Goal: Task Accomplishment & Management: Use online tool/utility

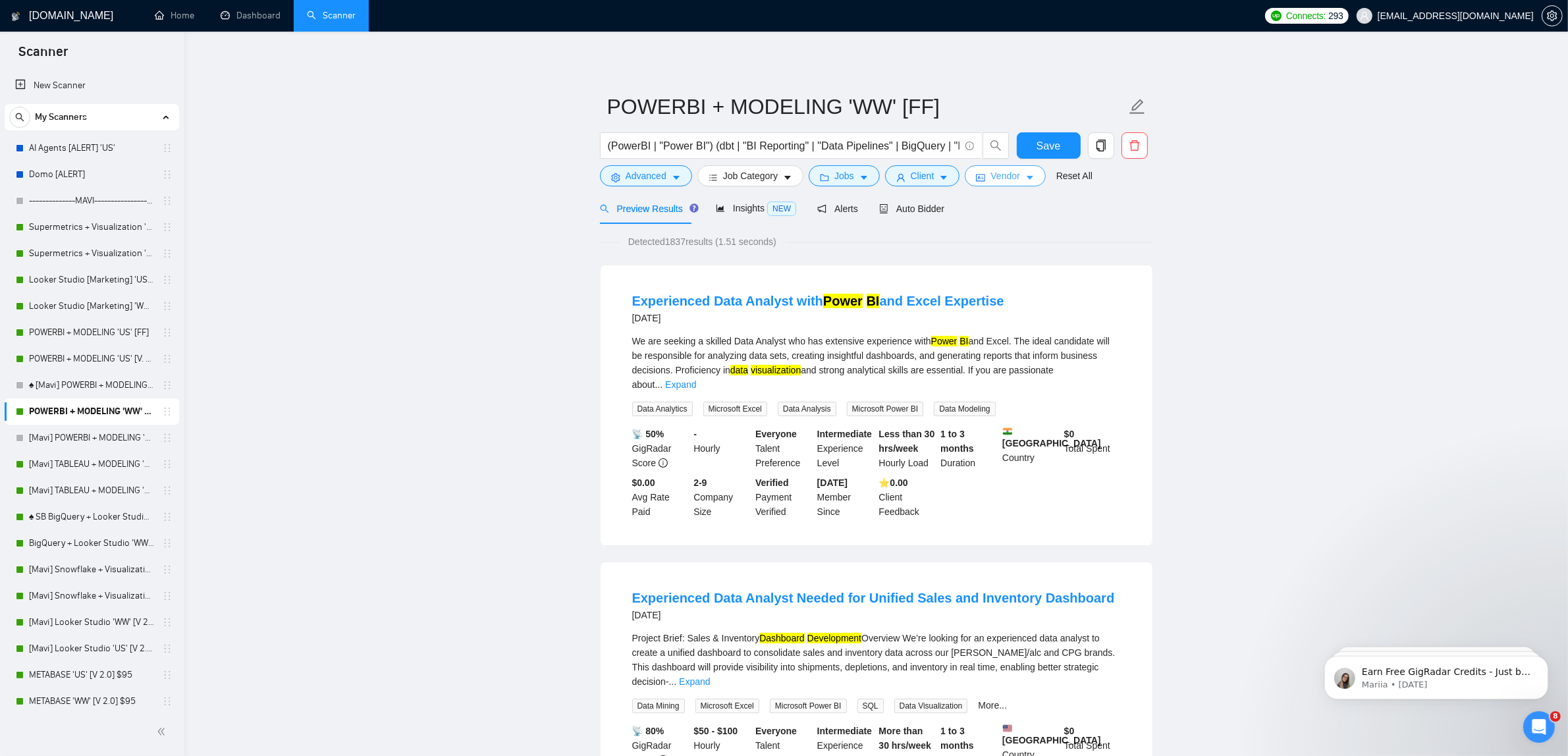
click at [986, 173] on button "Vendor" at bounding box center [1005, 175] width 80 height 21
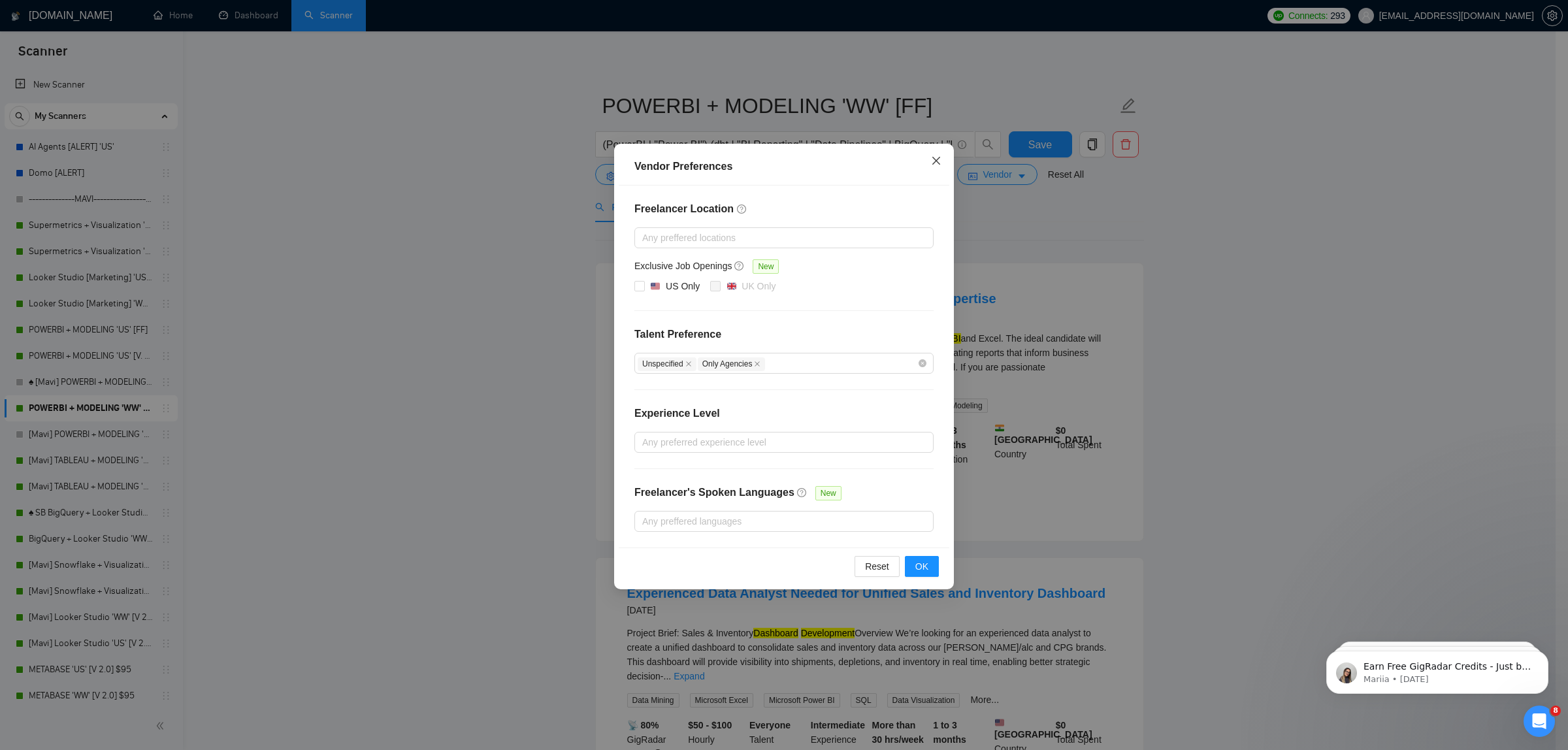
click at [918, 155] on span "Close" at bounding box center [935, 161] width 36 height 36
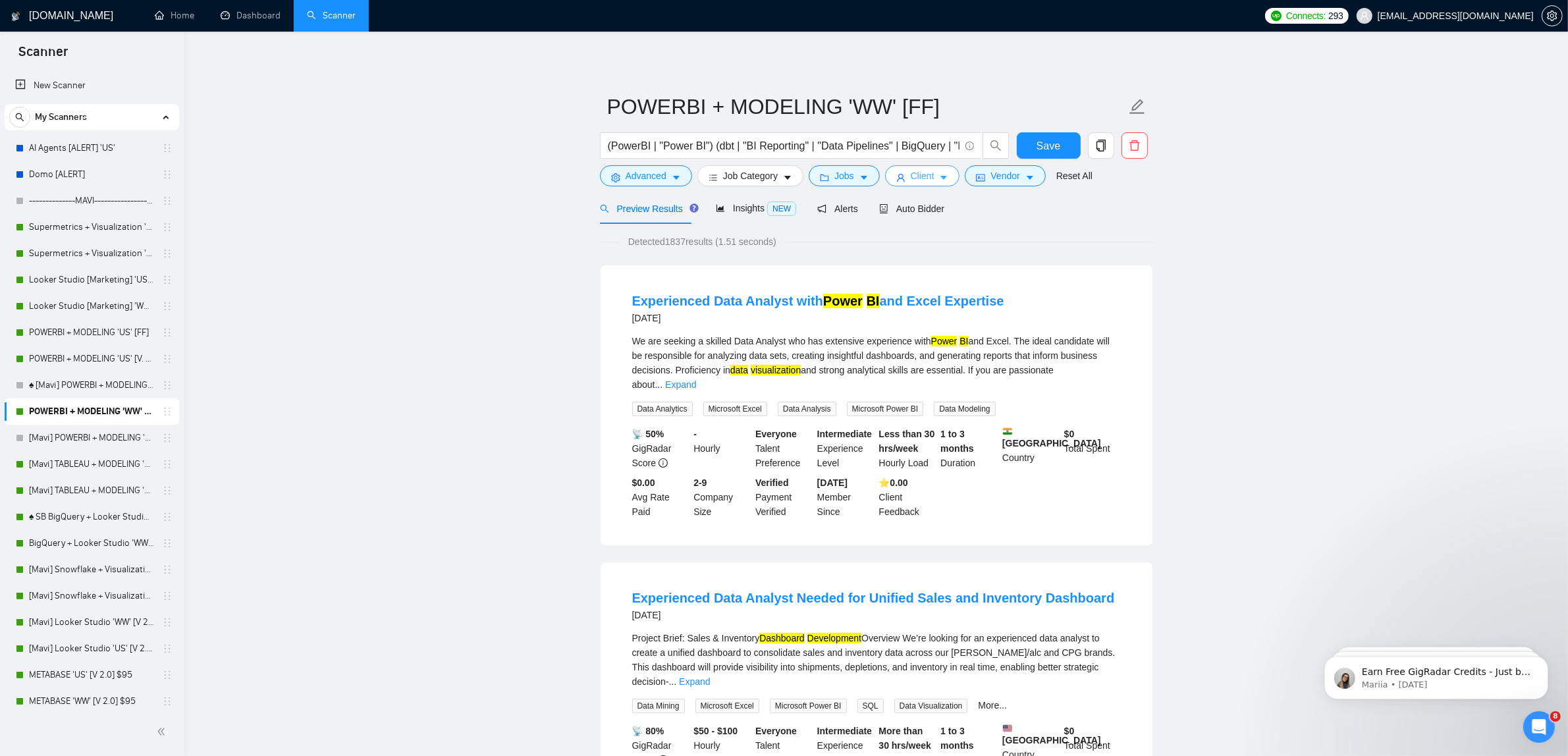
click at [922, 175] on span "Client" at bounding box center [923, 176] width 24 height 15
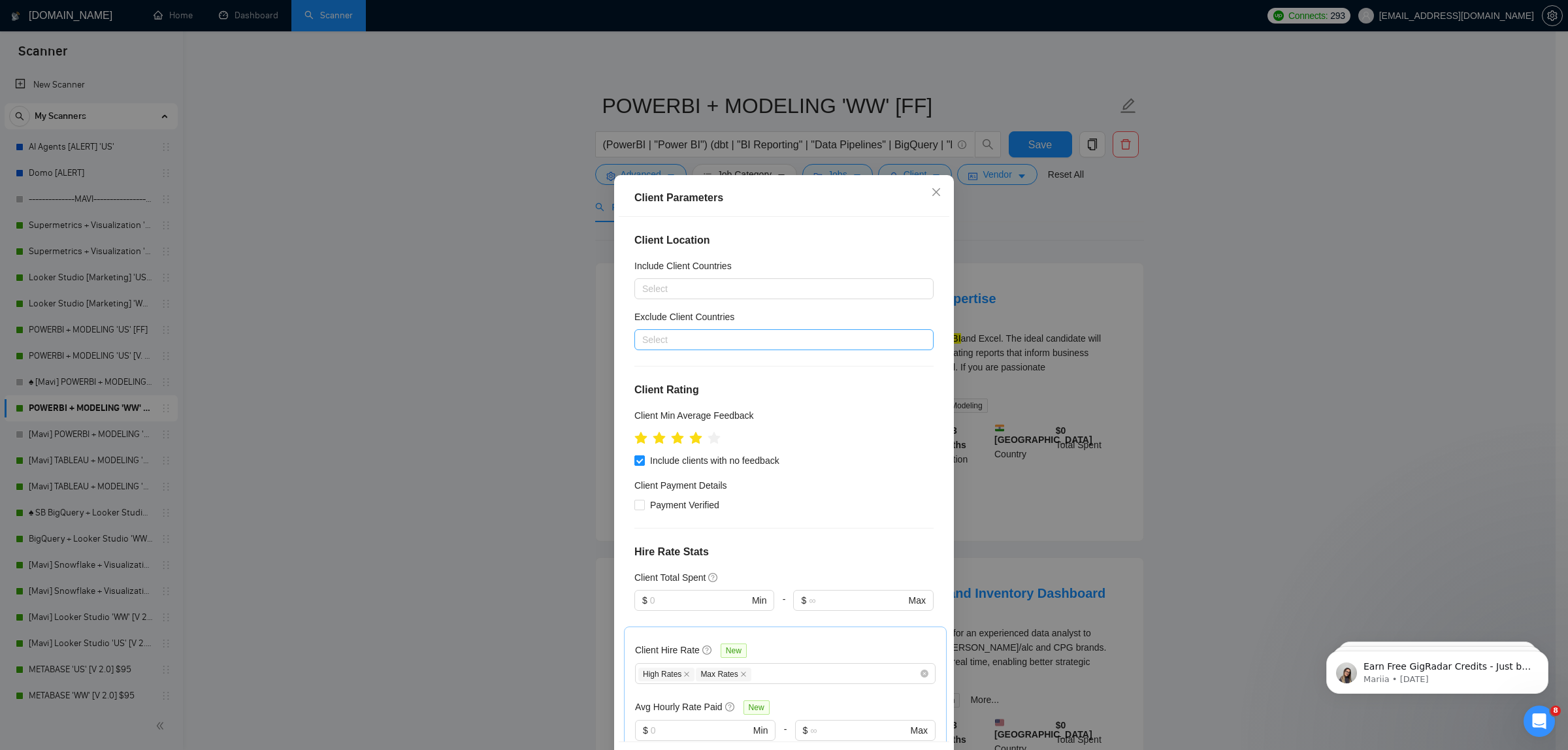
click at [752, 344] on div at bounding box center [777, 339] width 280 height 16
type input "indi"
click at [696, 391] on div "[GEOGRAPHIC_DATA]" at bounding box center [777, 387] width 268 height 15
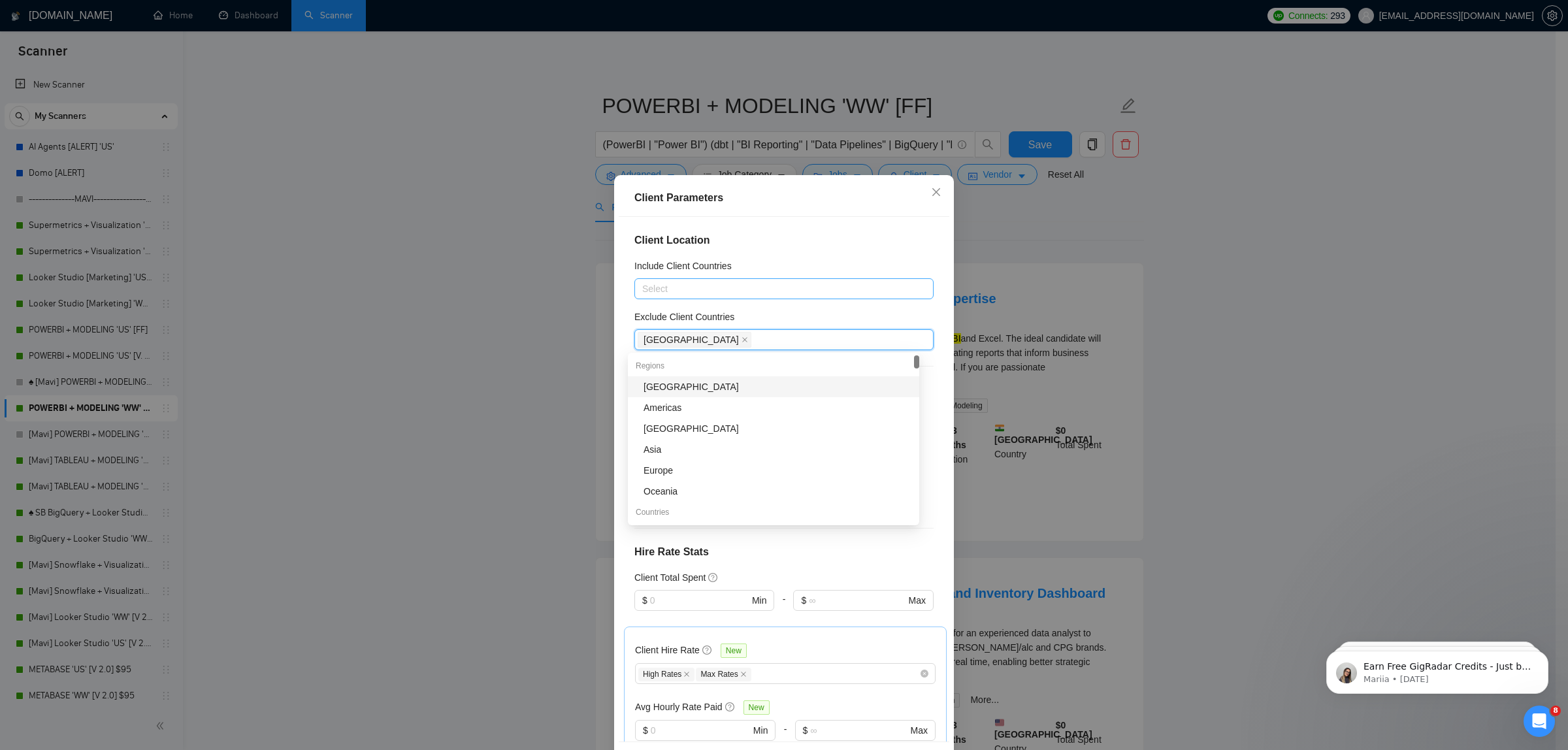
click at [867, 295] on div at bounding box center [777, 288] width 280 height 16
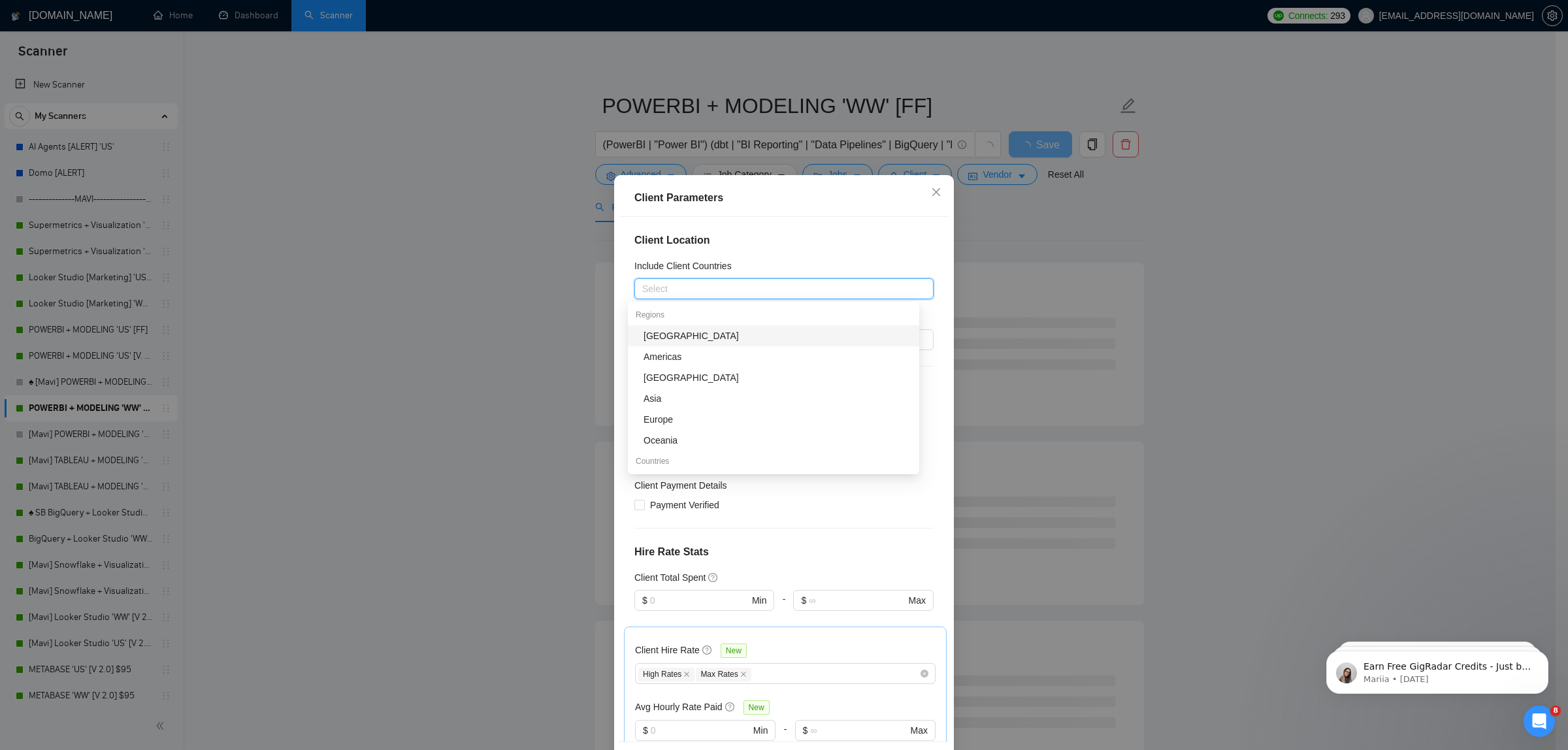
click at [828, 205] on div "Client Parameters" at bounding box center [784, 198] width 299 height 16
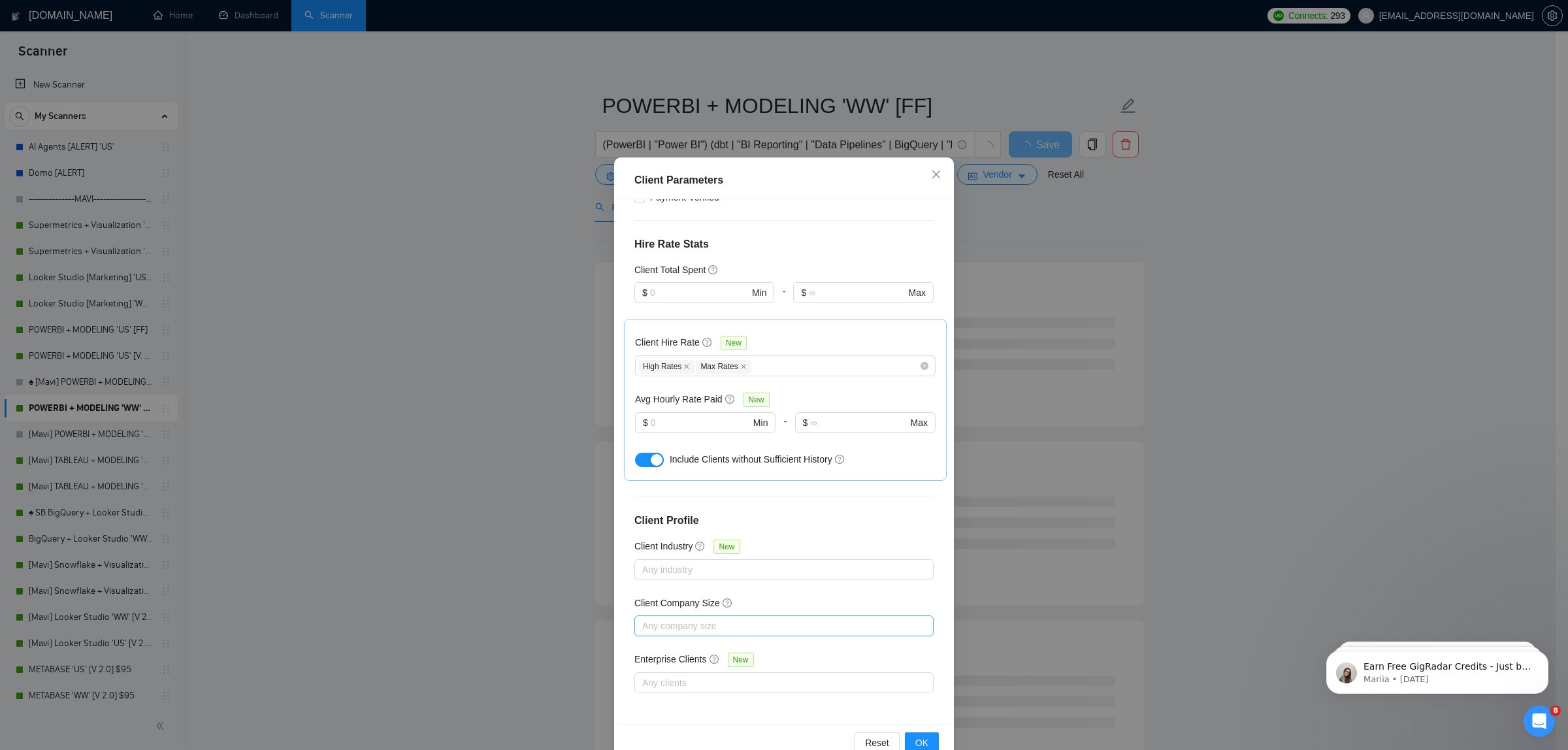
scroll to position [49, 0]
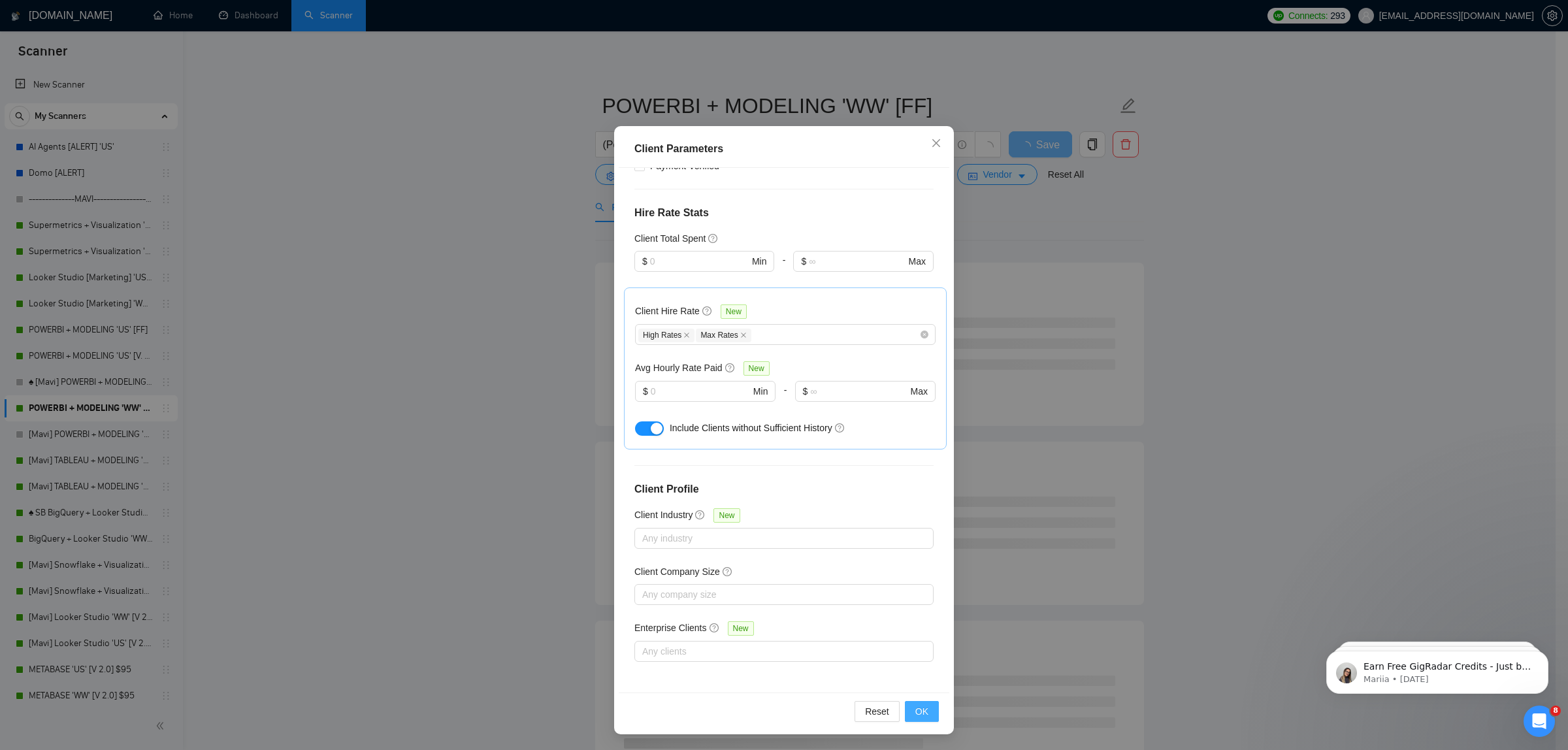
click at [920, 717] on span "OK" at bounding box center [922, 712] width 13 height 15
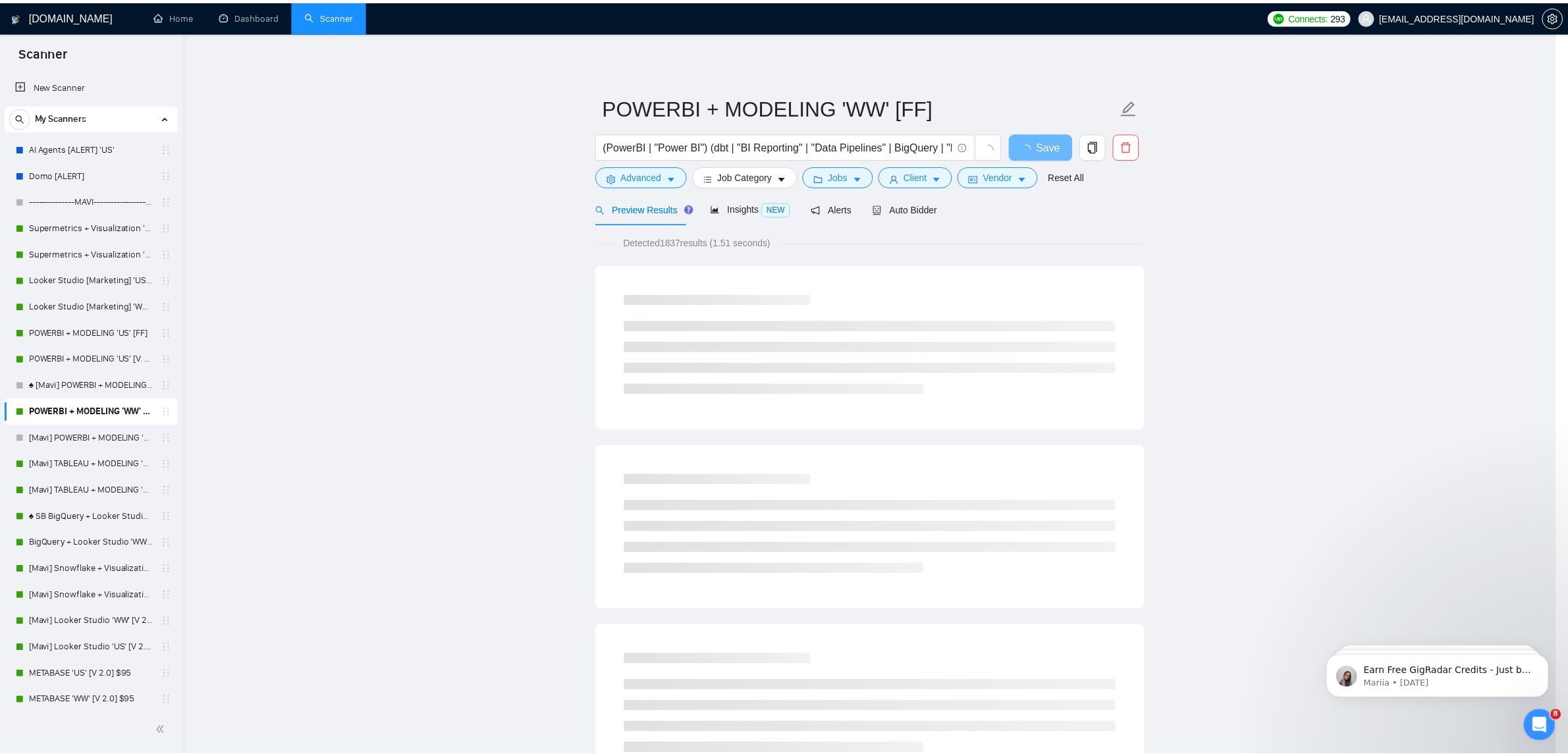
scroll to position [0, 0]
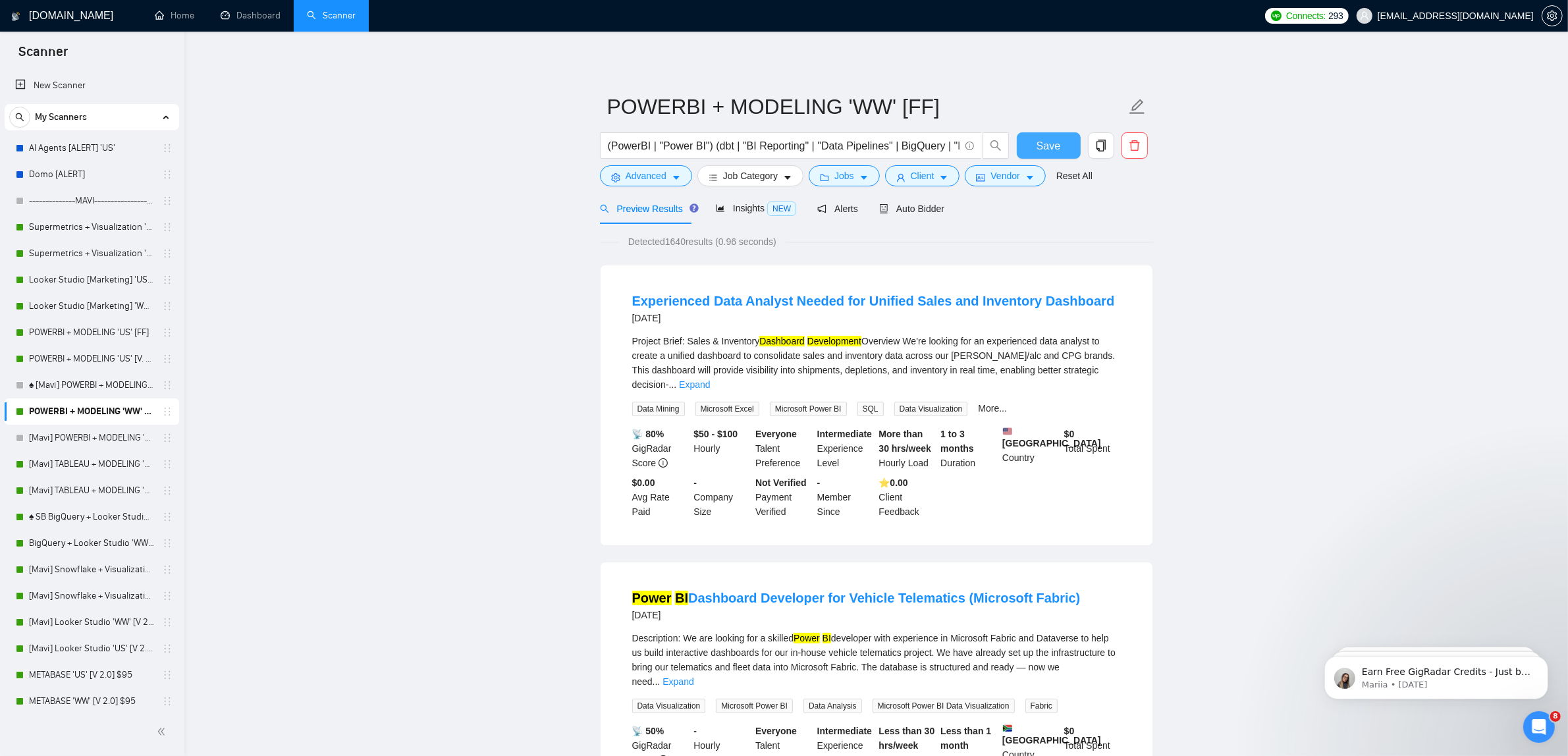
click at [1053, 140] on span "Save" at bounding box center [1048, 146] width 24 height 17
click at [1047, 143] on span "Save" at bounding box center [1048, 146] width 24 height 17
